Goal: Information Seeking & Learning: Learn about a topic

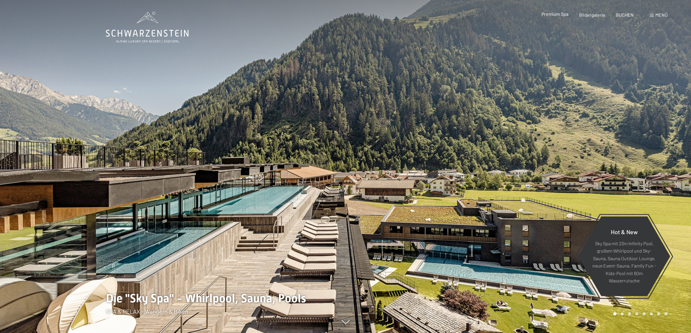
click at [556, 14] on span "Premium Spa" at bounding box center [555, 14] width 27 height 6
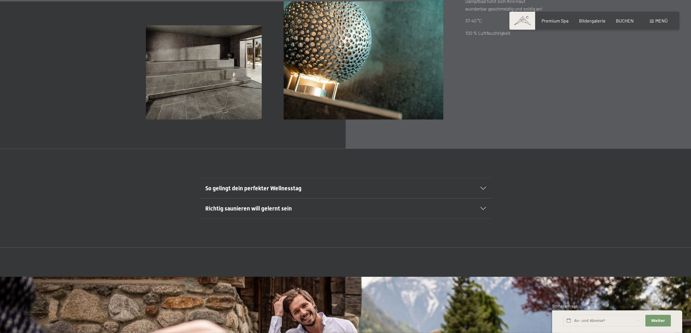
scroll to position [1704, 0]
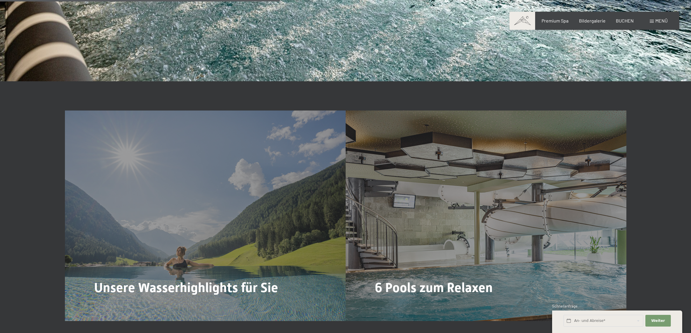
click at [656, 22] on span "Menü" at bounding box center [661, 21] width 12 height 6
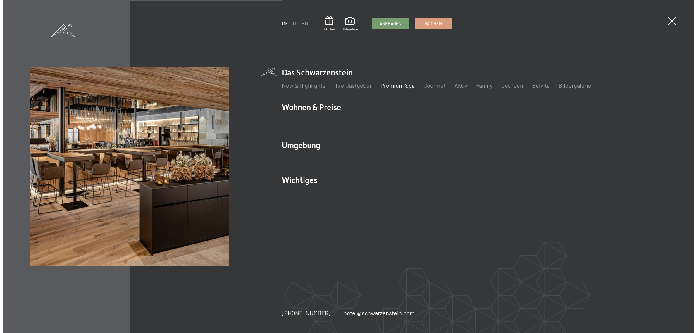
scroll to position [1706, 0]
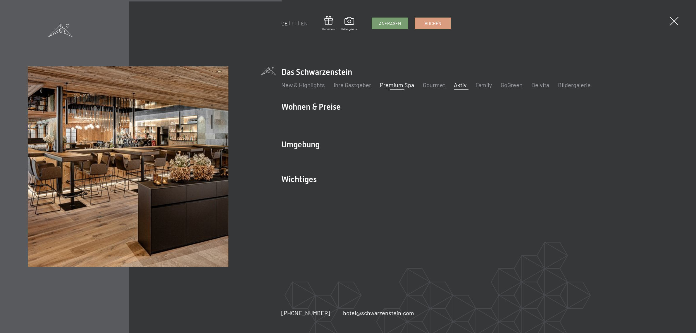
click at [459, 85] on link "Aktiv" at bounding box center [460, 84] width 13 height 7
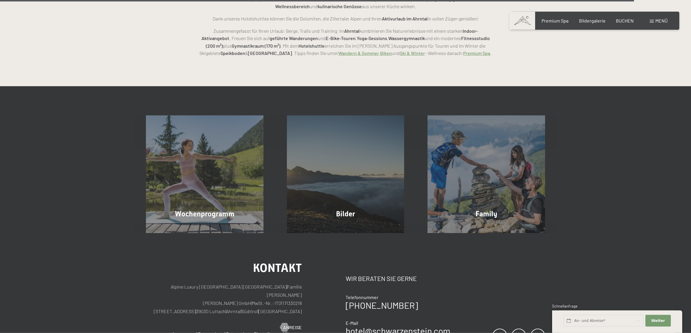
scroll to position [1670, 0]
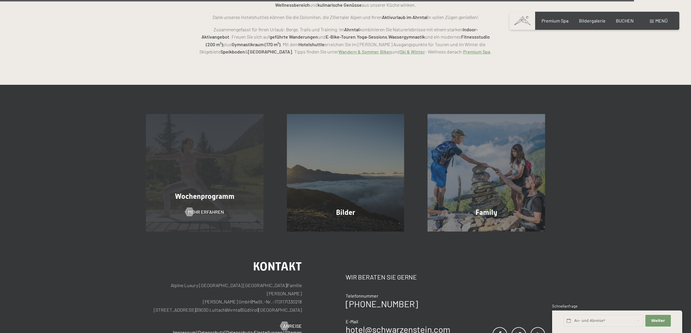
click at [205, 155] on div "Wochenprogramm Mehr erfahren" at bounding box center [204, 173] width 141 height 118
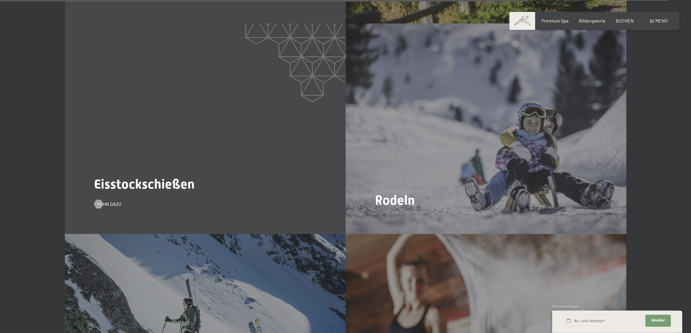
scroll to position [2147, 0]
